Goal: Check status: Check status

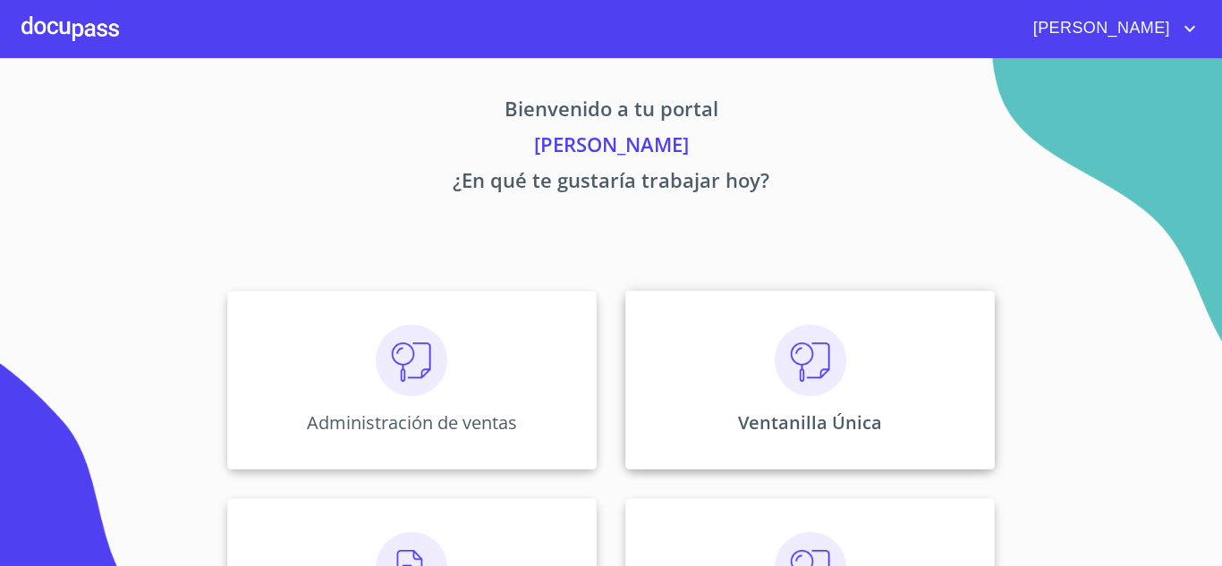
click at [835, 399] on div "Ventanilla Única" at bounding box center [810, 380] width 370 height 179
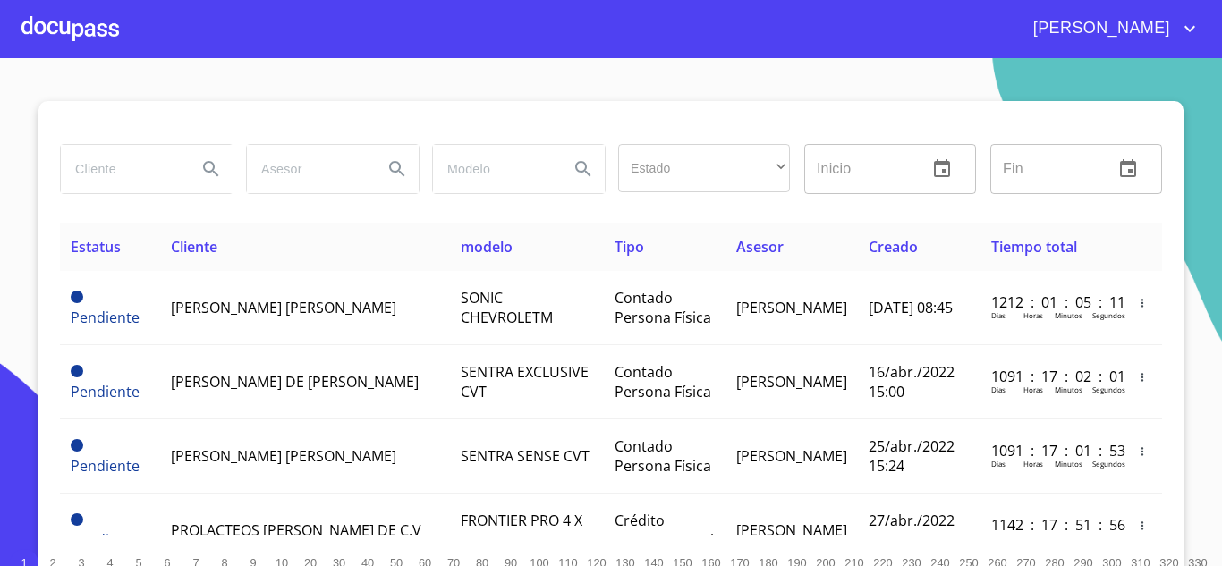
click at [156, 177] on input "search" at bounding box center [122, 169] width 122 height 48
type input "START BANREGIO"
click at [203, 166] on icon "Search" at bounding box center [210, 168] width 15 height 15
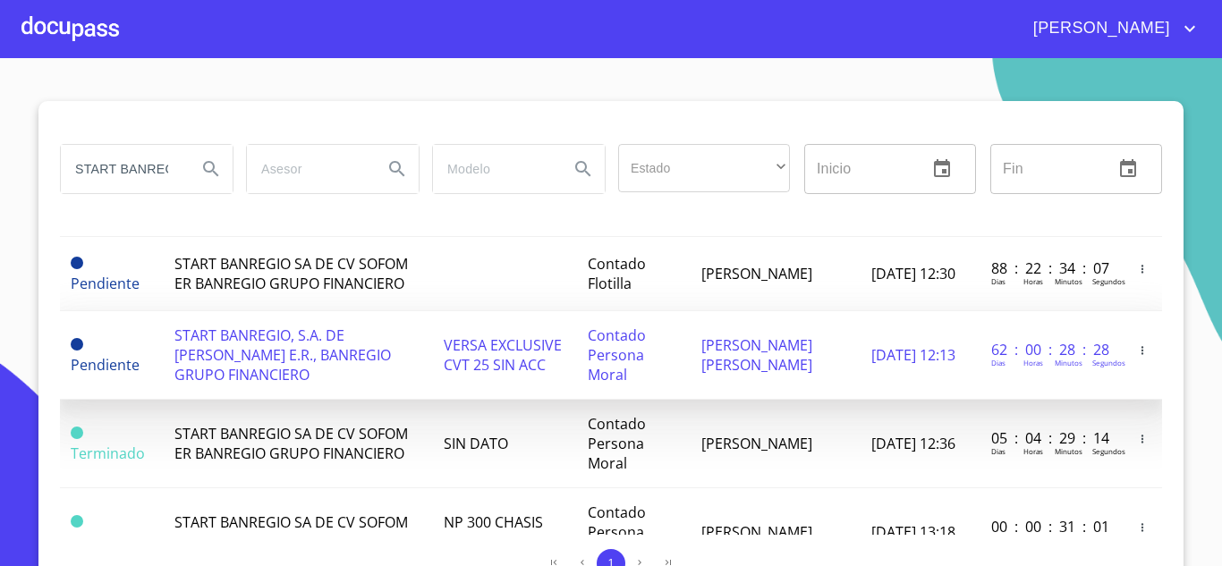
scroll to position [358, 0]
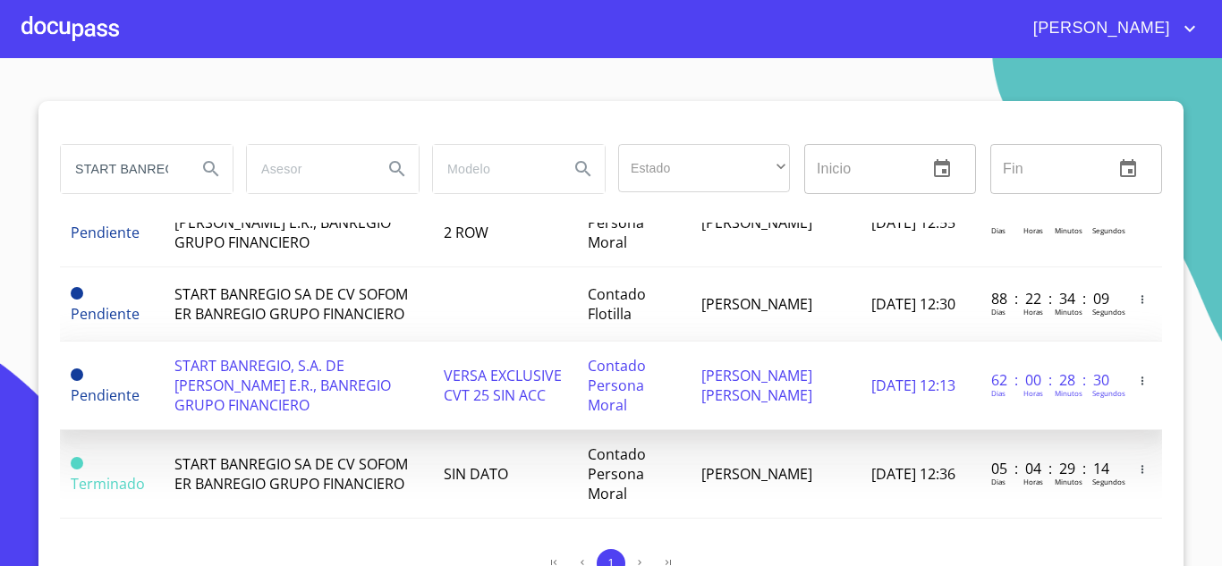
click at [239, 382] on span "START BANREGIO, S.A. DE [PERSON_NAME] E.R., BANREGIO GRUPO FINANCIERO" at bounding box center [282, 385] width 217 height 59
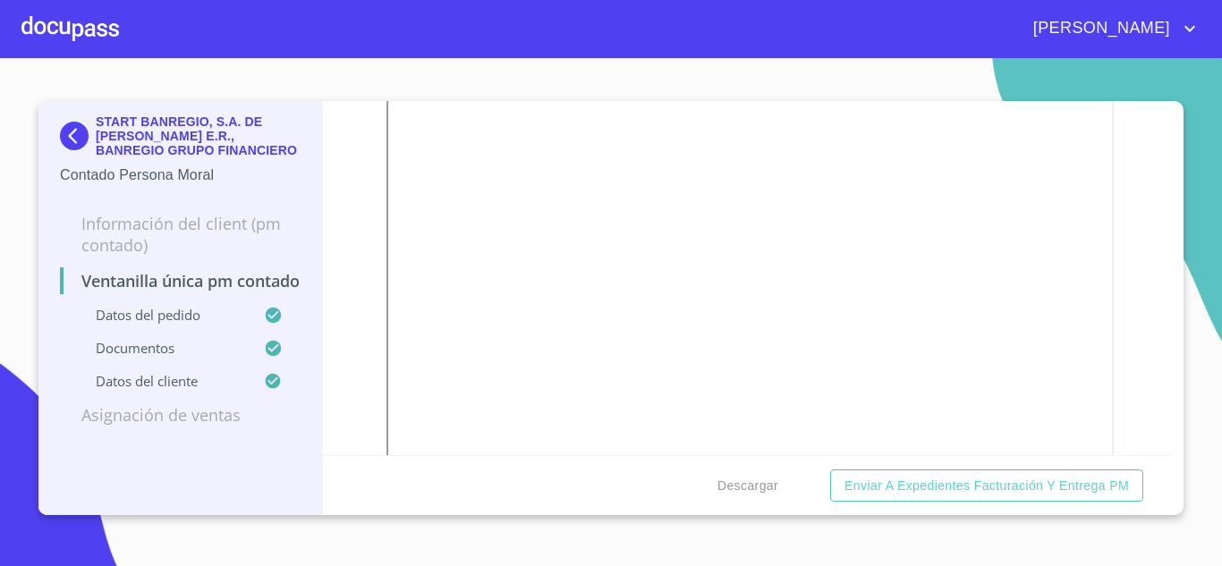
scroll to position [805, 0]
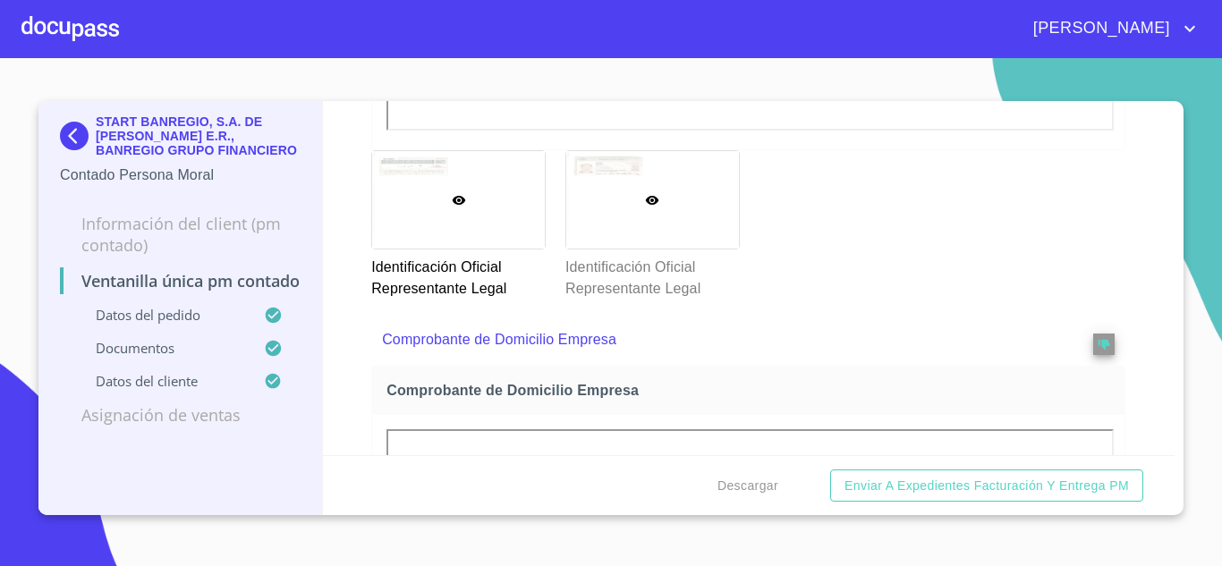
click at [639, 251] on p "Identificación Oficial Representante Legal" at bounding box center [651, 275] width 173 height 50
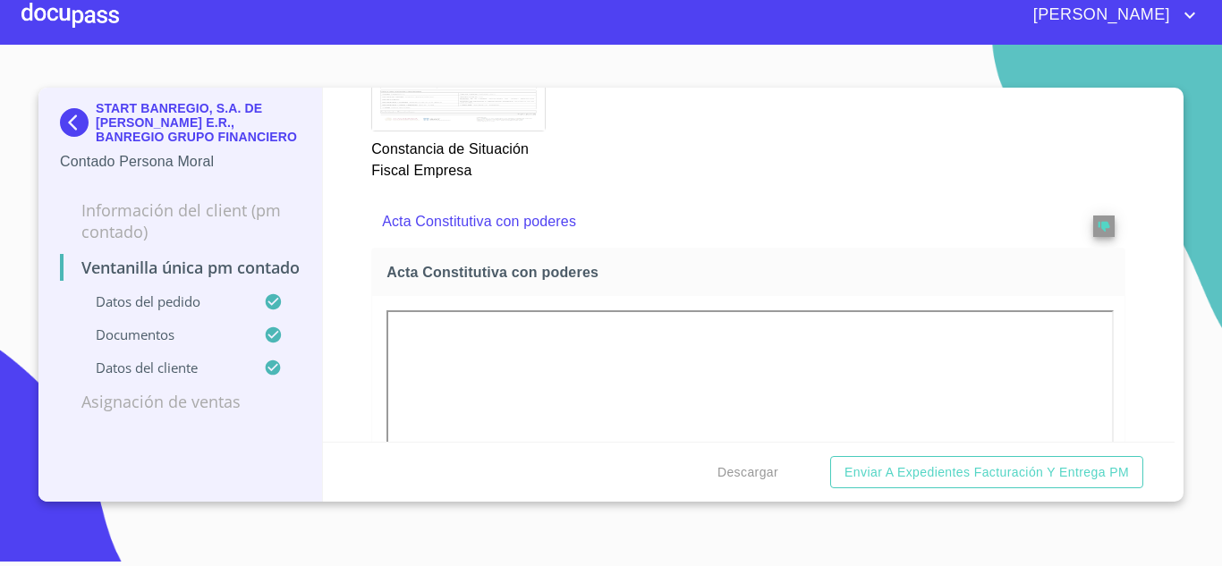
scroll to position [2759, 0]
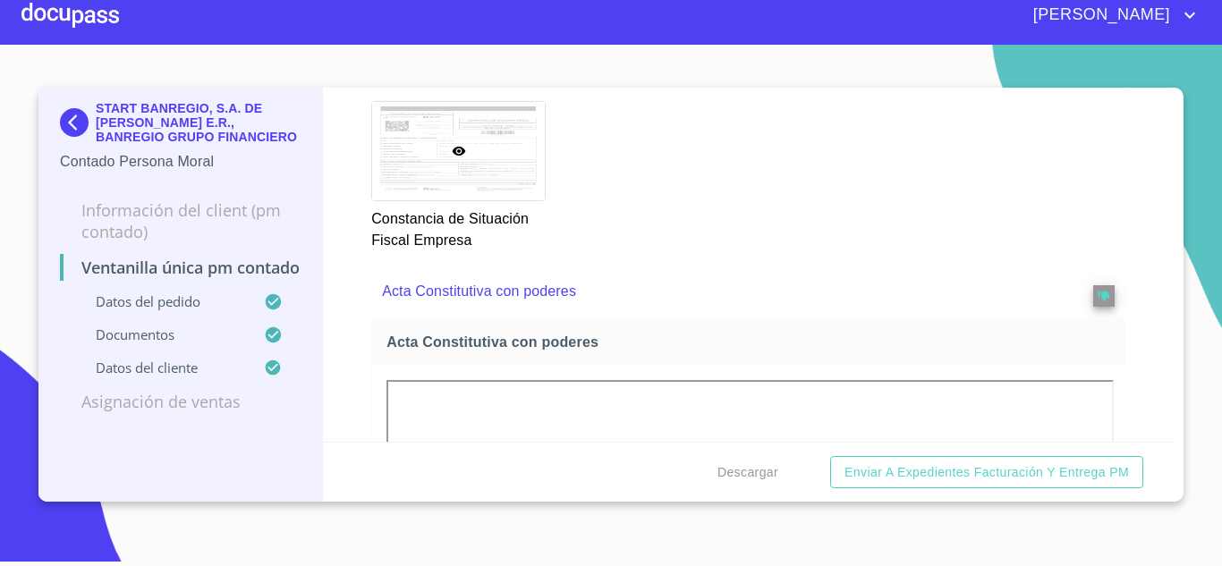
click at [1136, 273] on div "Ventanilla única PM contado Datos del pedido Marca   * Nissan ​ Año 2025 ​ Colo…" at bounding box center [749, 265] width 853 height 354
click at [81, 121] on img at bounding box center [78, 122] width 36 height 29
